Goal: Information Seeking & Learning: Learn about a topic

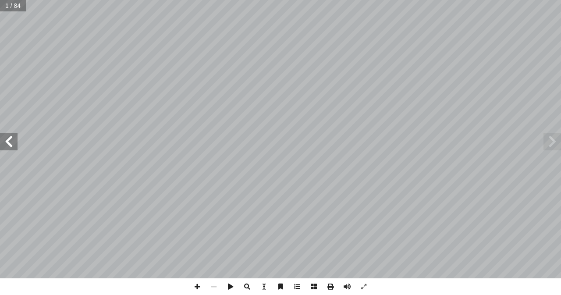
click at [6, 138] on span at bounding box center [9, 142] width 18 height 18
click at [4, 145] on span at bounding box center [9, 142] width 18 height 18
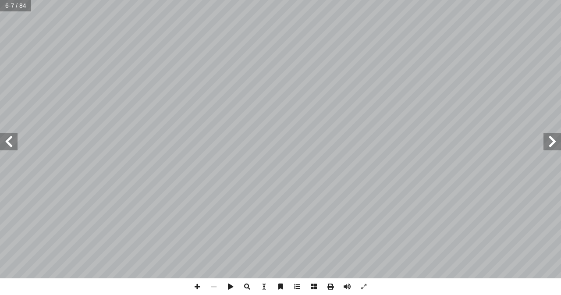
click at [4, 145] on span at bounding box center [9, 142] width 18 height 18
click at [9, 148] on span at bounding box center [9, 142] width 18 height 18
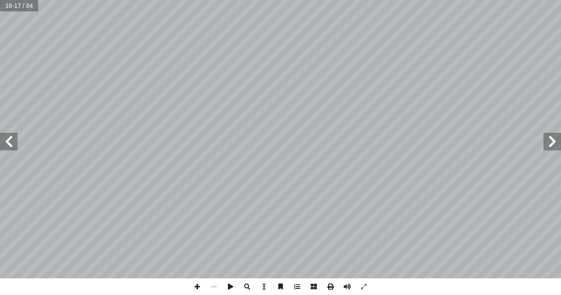
click at [9, 145] on span at bounding box center [9, 142] width 18 height 18
click at [547, 140] on span at bounding box center [552, 142] width 18 height 18
click at [7, 146] on span at bounding box center [9, 142] width 18 height 18
click at [281, 80] on html "الصفحة الرئيسية الصف الأول الصف الثاني الصف الثالث الصف الرابع الصف الخامس الصف…" at bounding box center [280, 40] width 561 height 80
click at [236, 289] on div "1 ٦ ُ داء ِ ت ْ ق � وال ،م ُ ه َ ل ُ ة َ اب ِ ج ِ ت ْ س � وال م، ِ ه ِ ت َ و ْ …" at bounding box center [280, 147] width 561 height 295
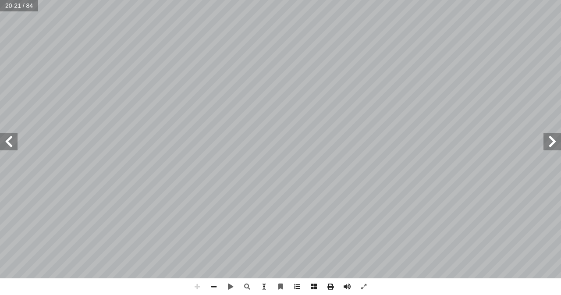
click at [551, 144] on span at bounding box center [552, 142] width 18 height 18
click at [8, 145] on span at bounding box center [9, 142] width 18 height 18
